Goal: Task Accomplishment & Management: Use online tool/utility

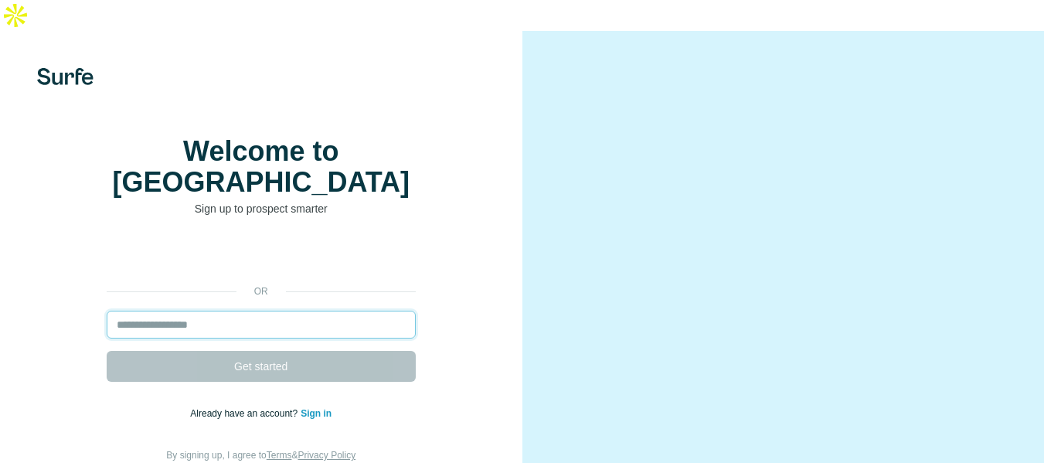
drag, startPoint x: 0, startPoint y: 0, endPoint x: 182, endPoint y: 292, distance: 343.8
click at [182, 311] on input "email" at bounding box center [261, 325] width 309 height 28
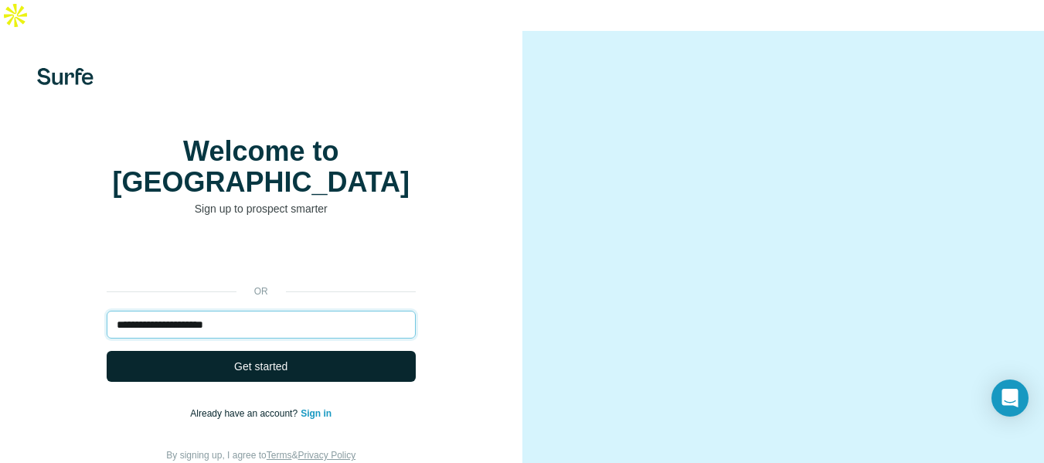
type input "**********"
click at [248, 358] on span "Get started" at bounding box center [260, 365] width 53 height 15
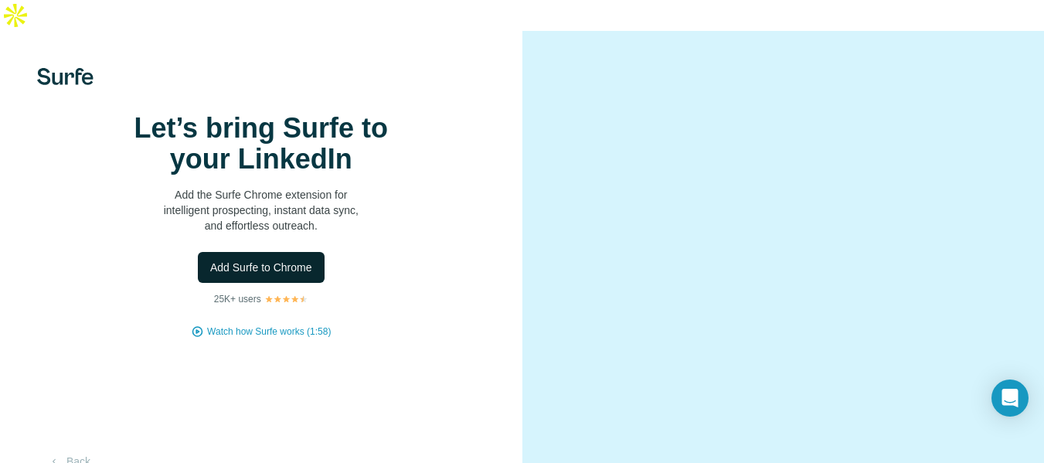
click at [262, 283] on button "Add Surfe to Chrome" at bounding box center [261, 267] width 127 height 31
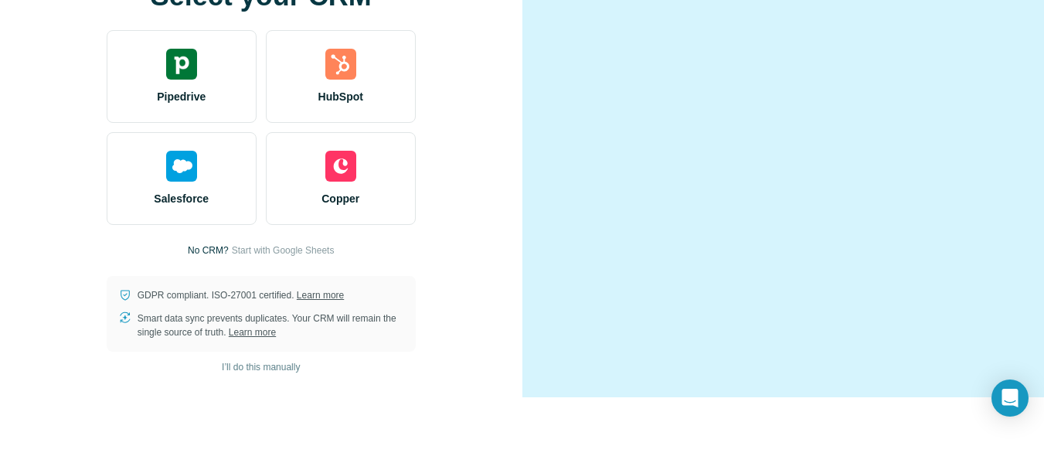
scroll to position [99, 0]
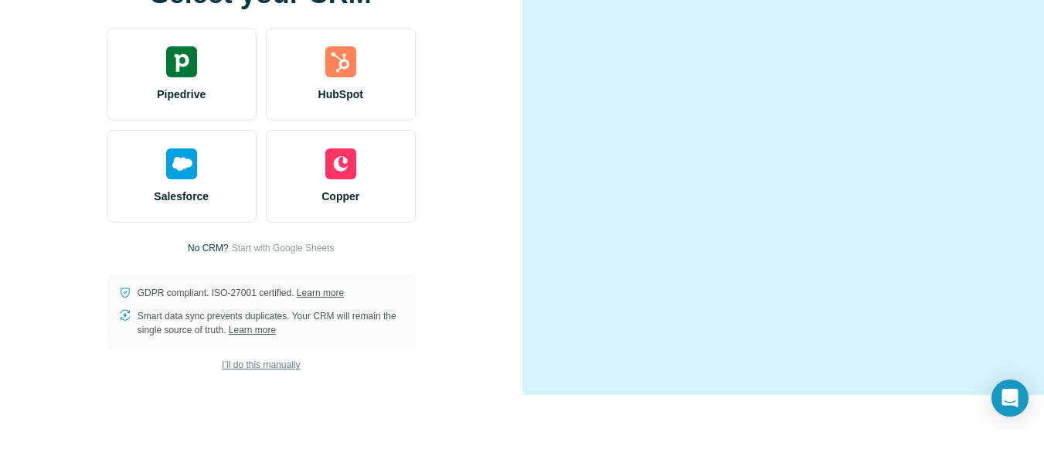
click at [230, 372] on span "I’ll do this manually" at bounding box center [261, 365] width 78 height 14
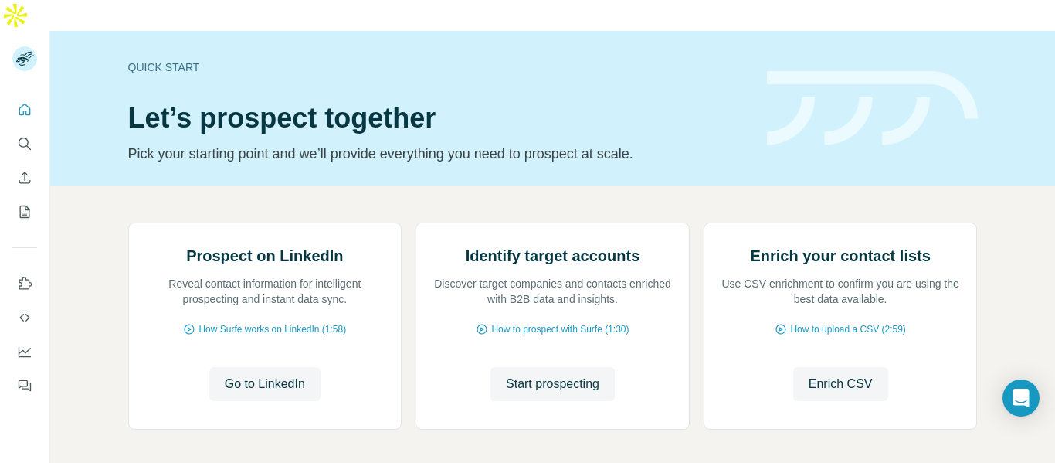
scroll to position [187, 0]
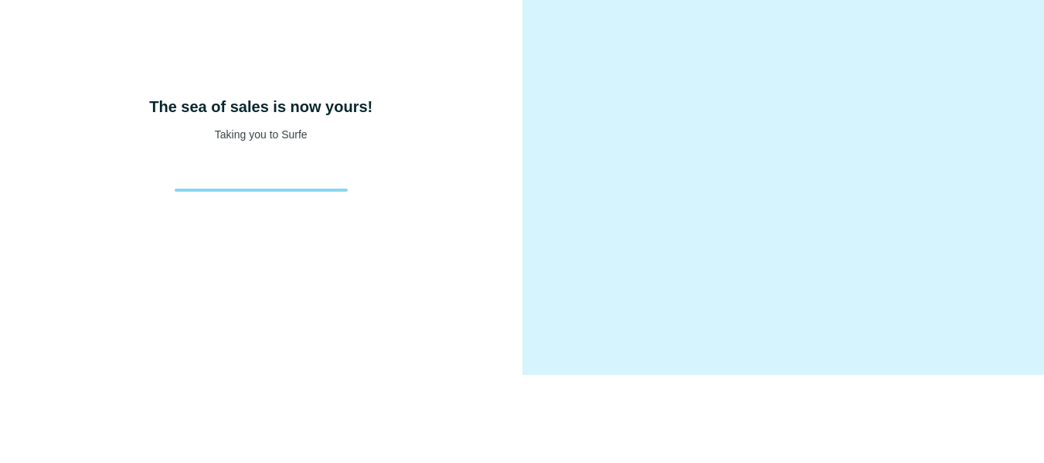
scroll to position [89, 0]
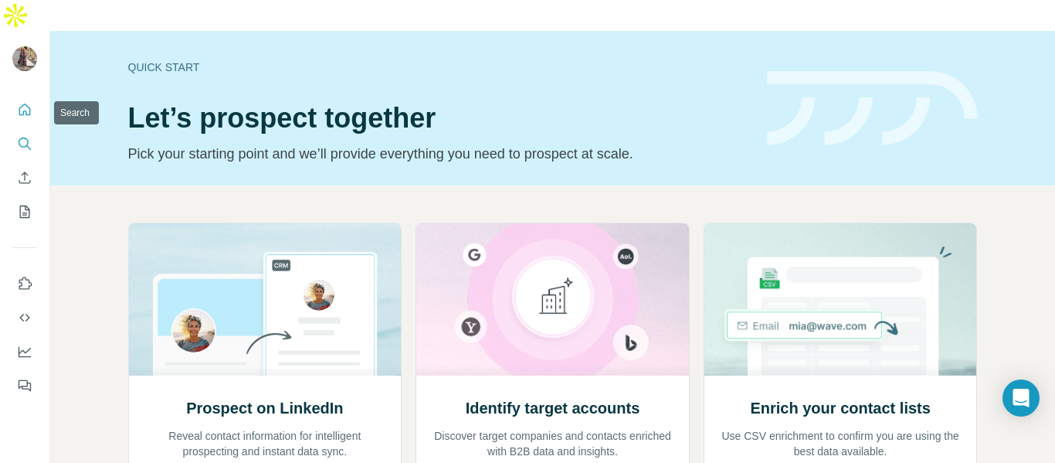
click at [31, 136] on icon "Search" at bounding box center [24, 143] width 15 height 15
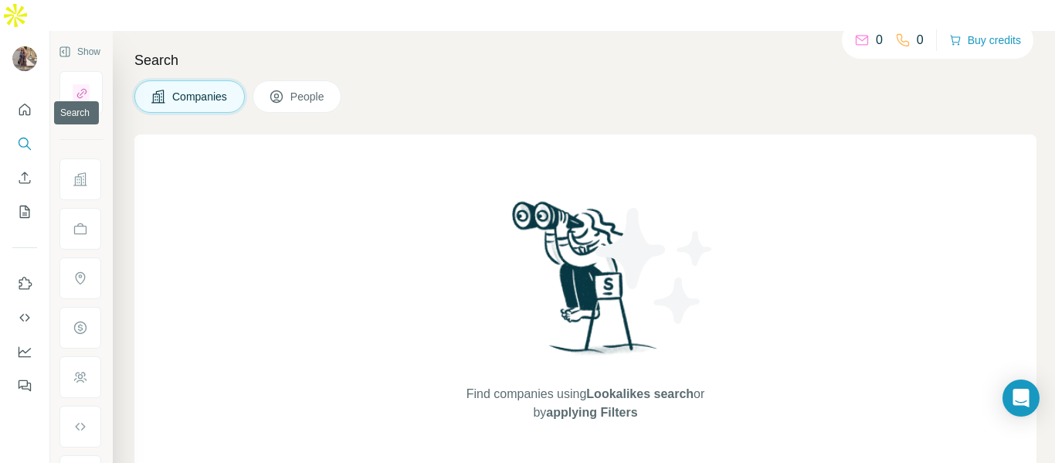
click at [31, 136] on icon "Search" at bounding box center [24, 143] width 15 height 15
click at [626, 31] on div "Search Companies People Find companies using Lookalikes search or by applying F…" at bounding box center [584, 262] width 942 height 463
click at [206, 89] on span "Companies" at bounding box center [200, 96] width 56 height 15
click at [901, 37] on icon at bounding box center [902, 39] width 15 height 15
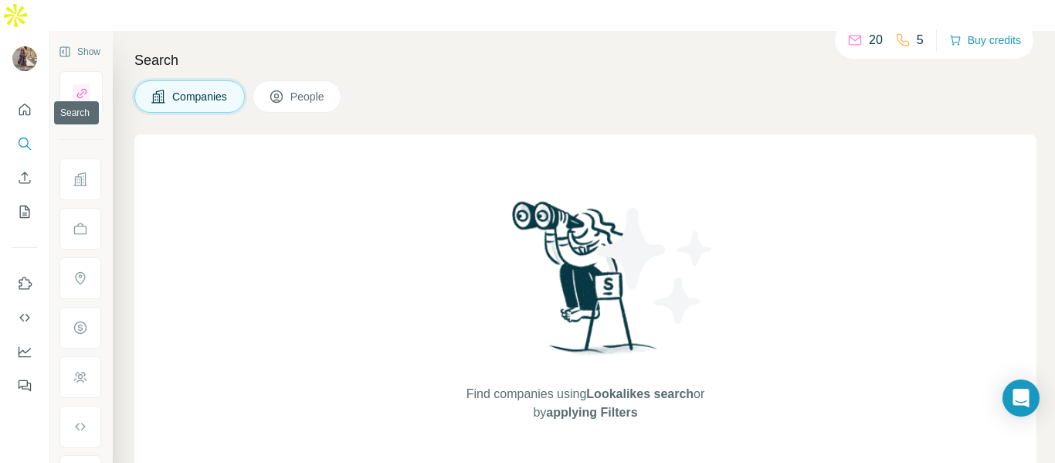
click at [25, 137] on icon "Search" at bounding box center [24, 142] width 10 height 10
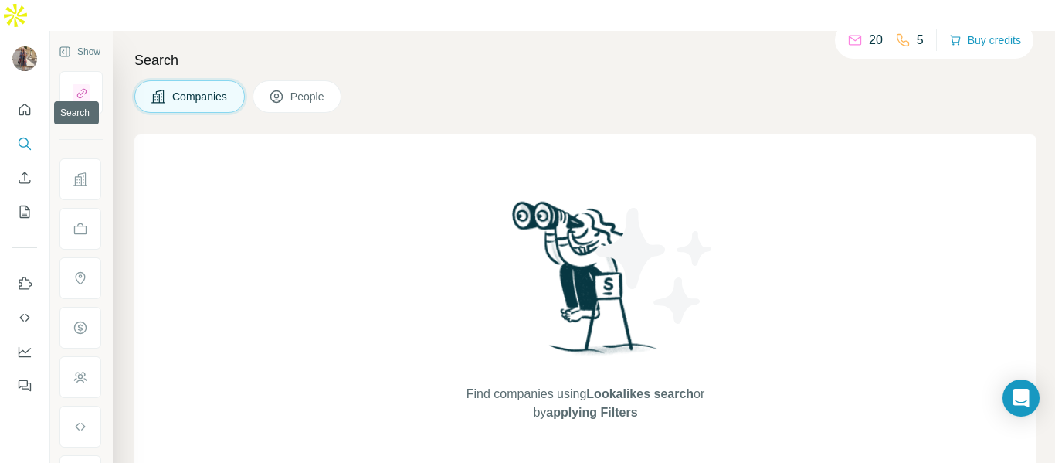
click at [22, 136] on icon "Search" at bounding box center [24, 143] width 15 height 15
click at [26, 136] on icon "Search" at bounding box center [24, 143] width 15 height 15
click at [24, 136] on icon "Search" at bounding box center [24, 143] width 15 height 15
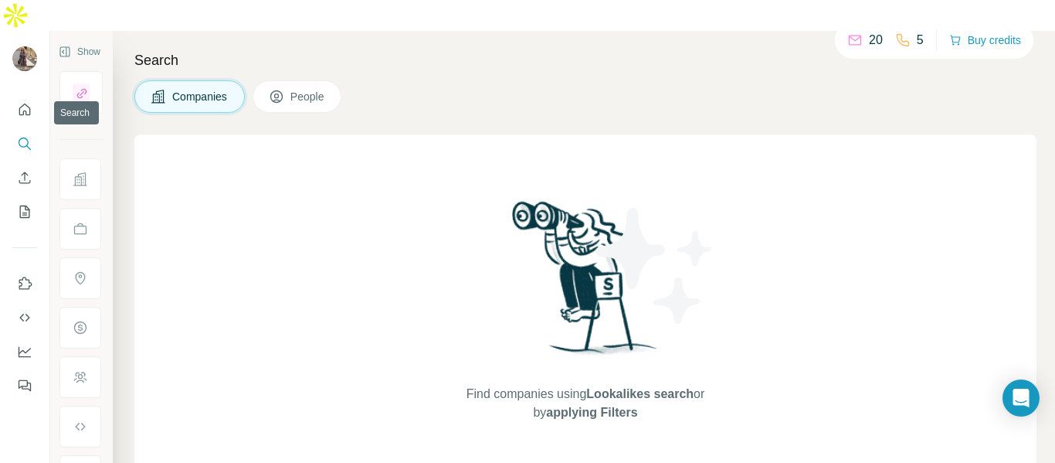
click at [24, 136] on icon "Search" at bounding box center [24, 143] width 15 height 15
click at [23, 136] on icon "Search" at bounding box center [24, 143] width 15 height 15
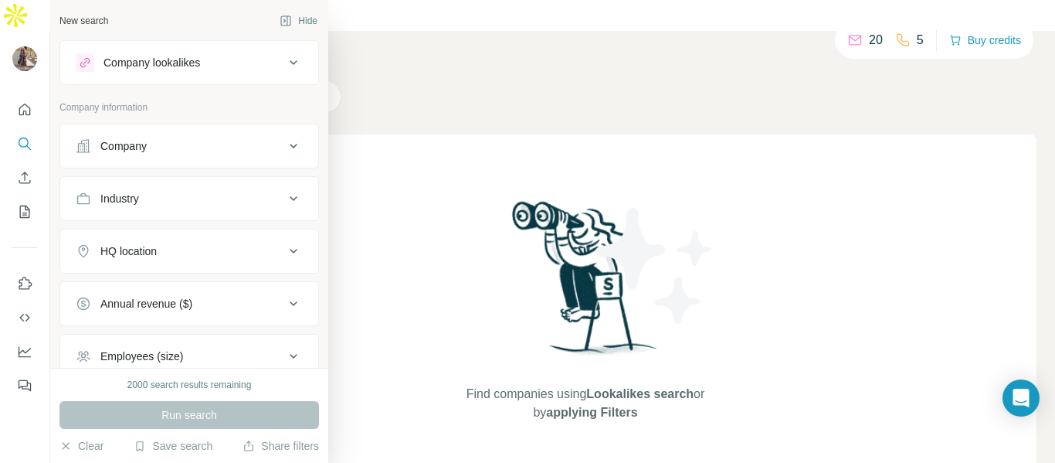
click at [228, 66] on div "Company lookalikes" at bounding box center [180, 62] width 209 height 19
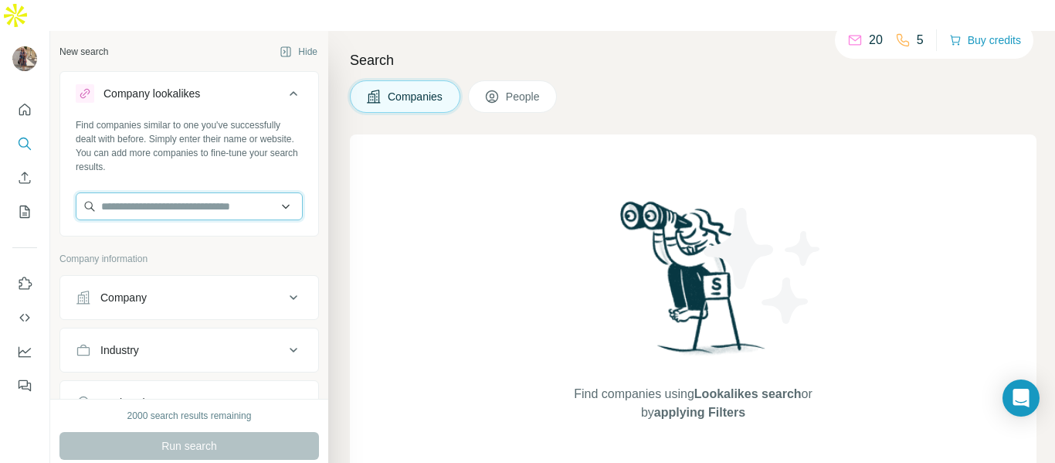
click at [225, 192] on input "text" at bounding box center [189, 206] width 227 height 28
paste input "**********"
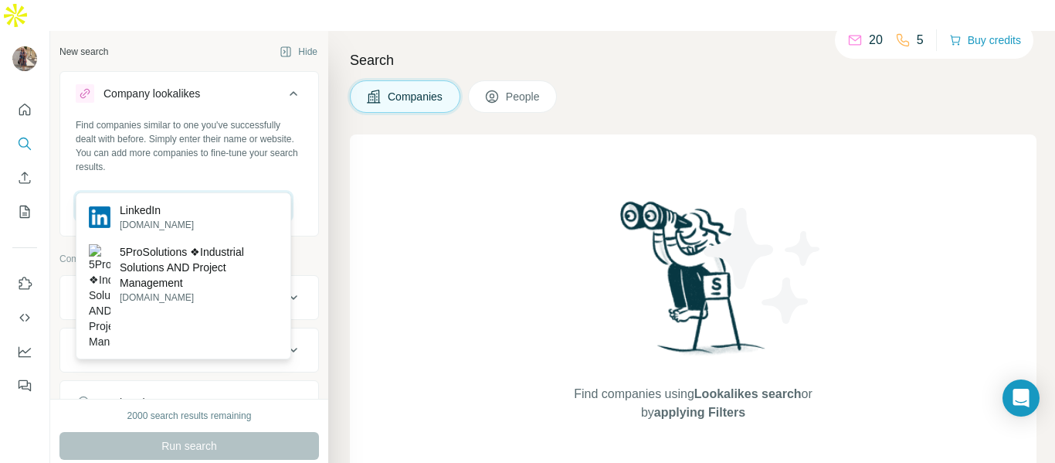
type input "**********"
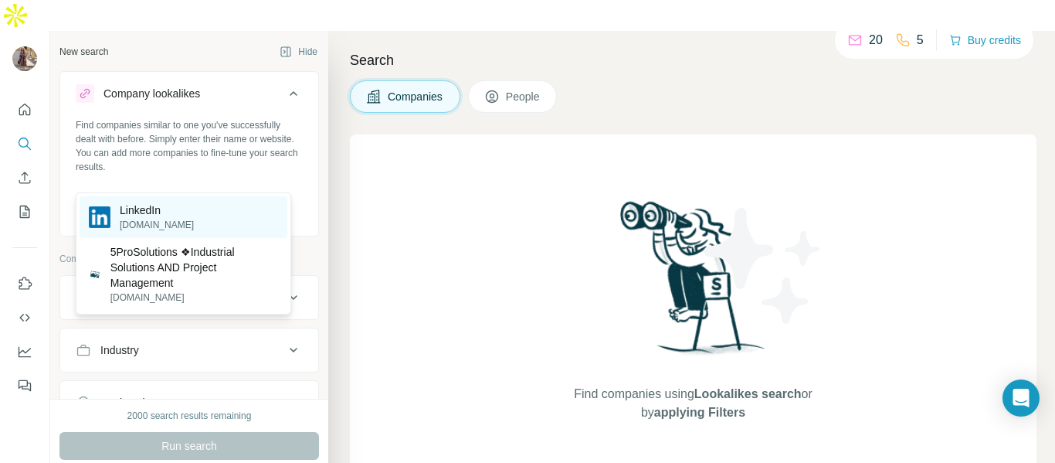
scroll to position [0, 0]
click at [194, 217] on div "LinkedIn linkedin.com" at bounding box center [184, 217] width 208 height 42
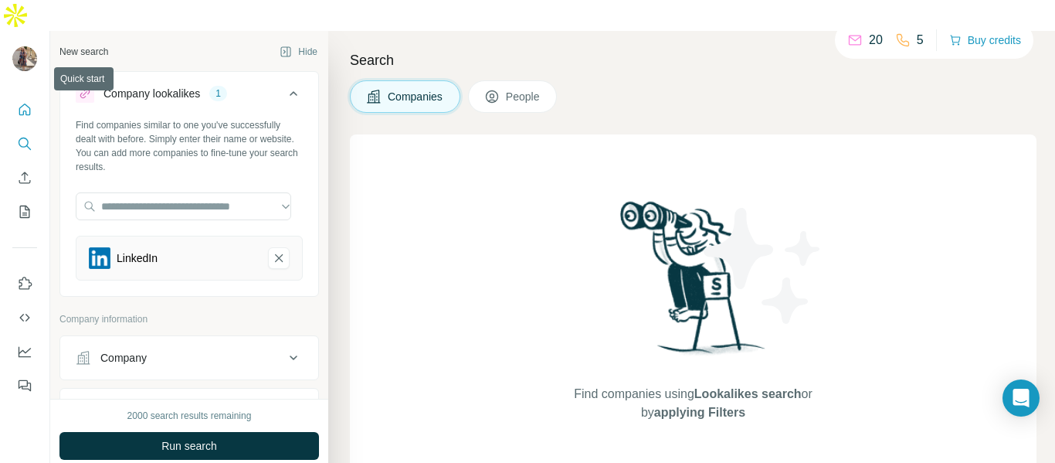
click at [27, 96] on button "Quick start" at bounding box center [24, 110] width 25 height 28
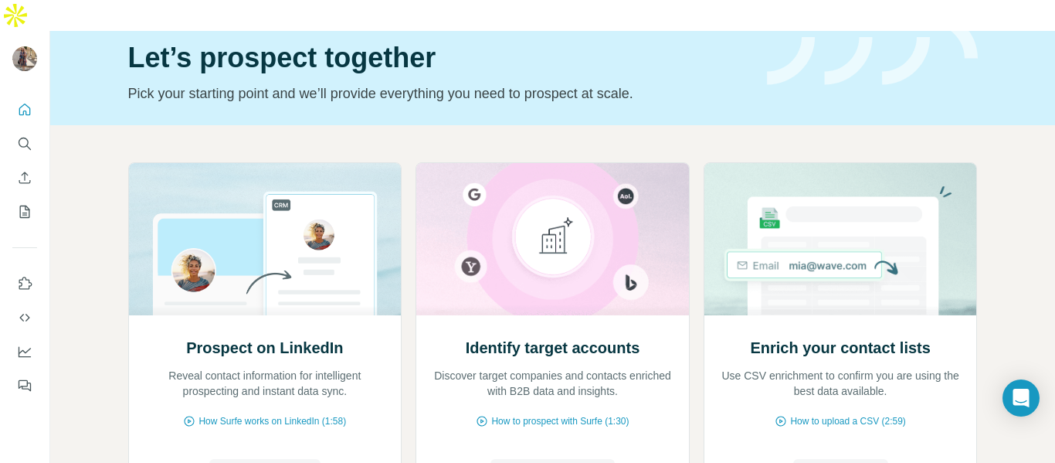
scroll to position [77, 0]
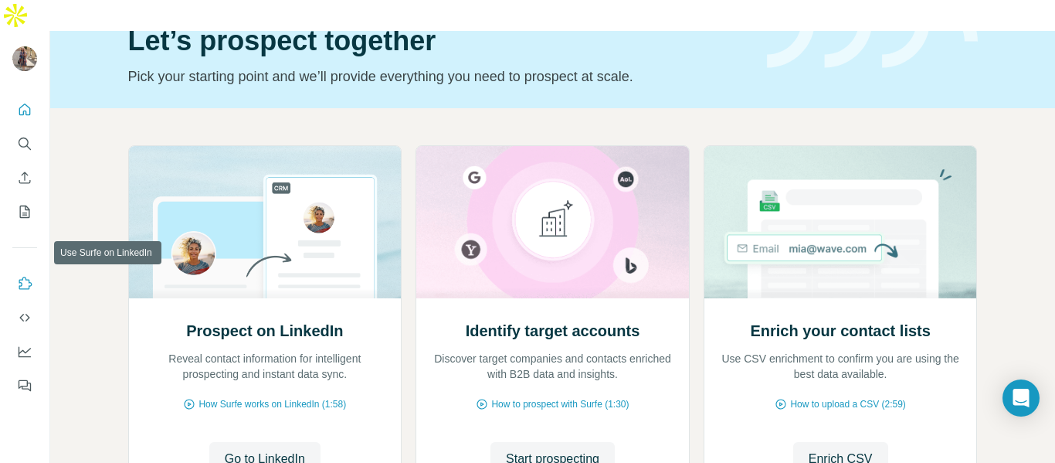
click at [19, 277] on icon "Use Surfe on LinkedIn" at bounding box center [25, 283] width 13 height 12
click at [17, 136] on icon "Search" at bounding box center [24, 143] width 15 height 15
click at [18, 136] on icon "Search" at bounding box center [24, 143] width 15 height 15
click at [21, 137] on icon "Search" at bounding box center [24, 142] width 10 height 10
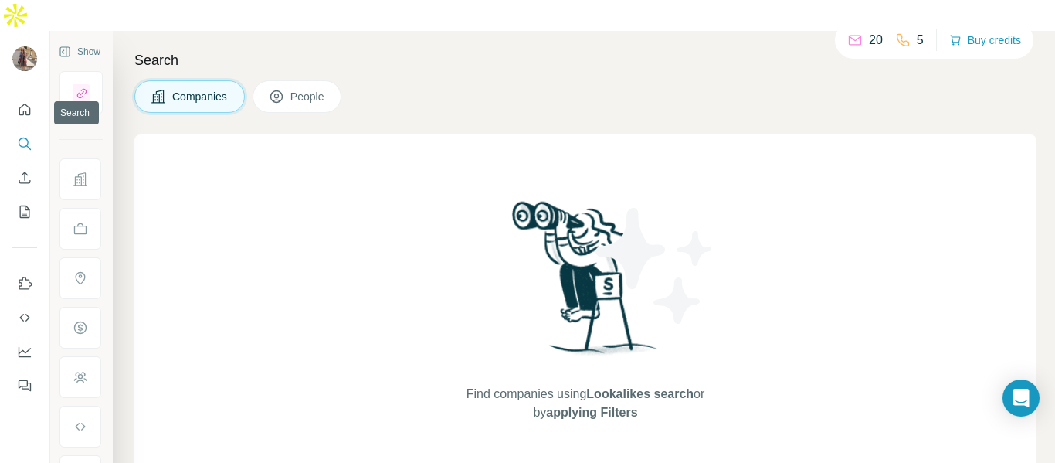
click at [21, 137] on icon "Search" at bounding box center [24, 142] width 10 height 10
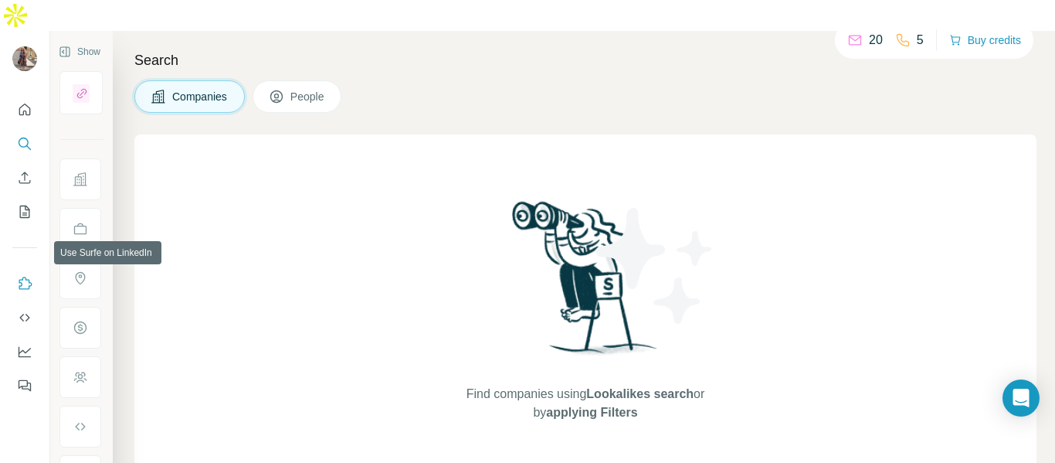
click at [22, 276] on icon "Use Surfe on LinkedIn" at bounding box center [24, 283] width 15 height 15
click at [23, 277] on icon "Use Surfe on LinkedIn" at bounding box center [25, 283] width 13 height 12
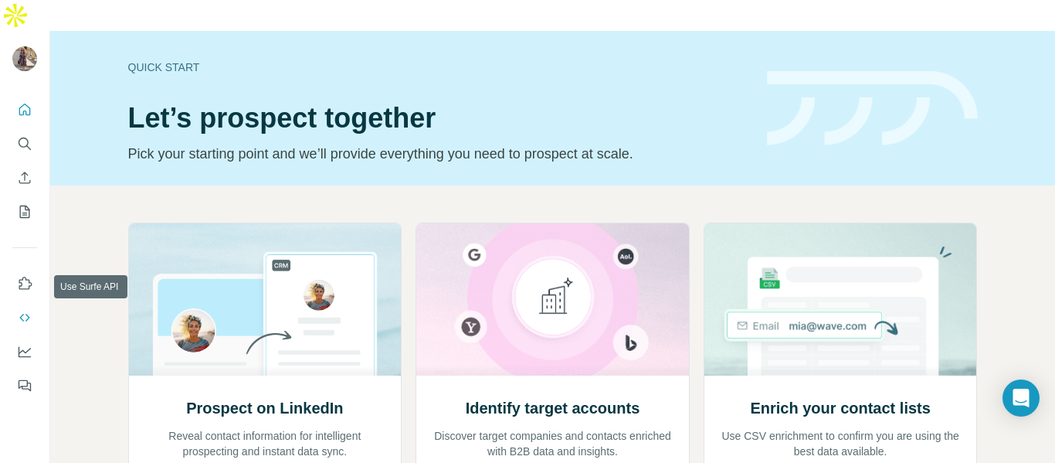
click at [25, 310] on icon "Use Surfe API" at bounding box center [24, 317] width 15 height 15
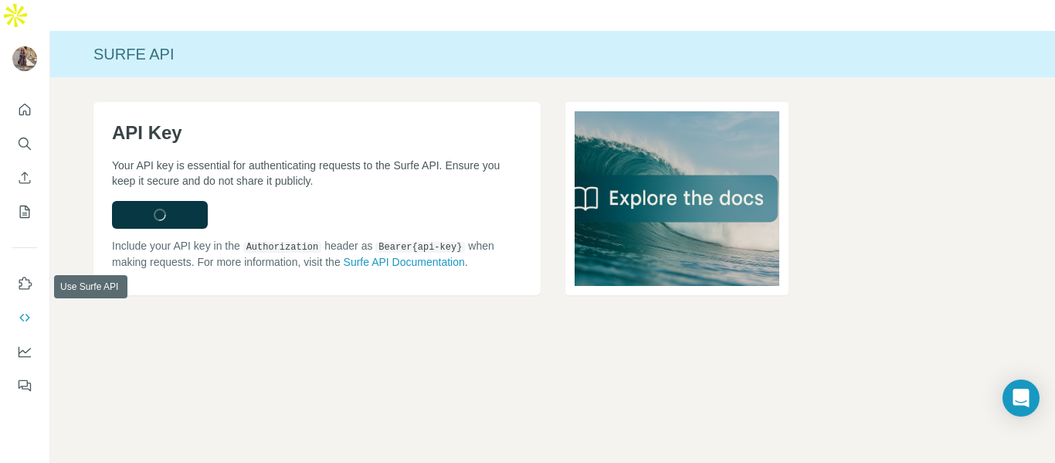
click at [25, 310] on icon "Use Surfe API" at bounding box center [24, 317] width 15 height 15
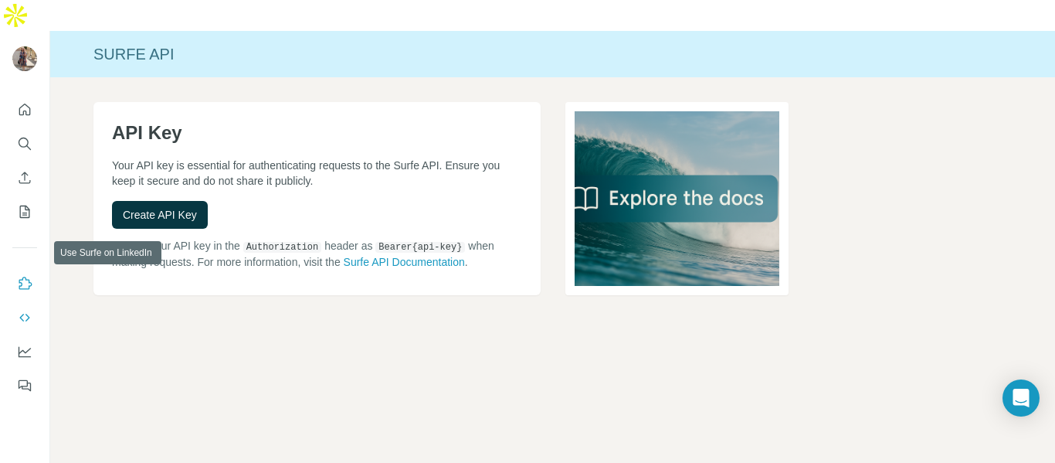
click at [29, 270] on button "Use Surfe on LinkedIn" at bounding box center [24, 284] width 25 height 28
